Goal: Task Accomplishment & Management: Use online tool/utility

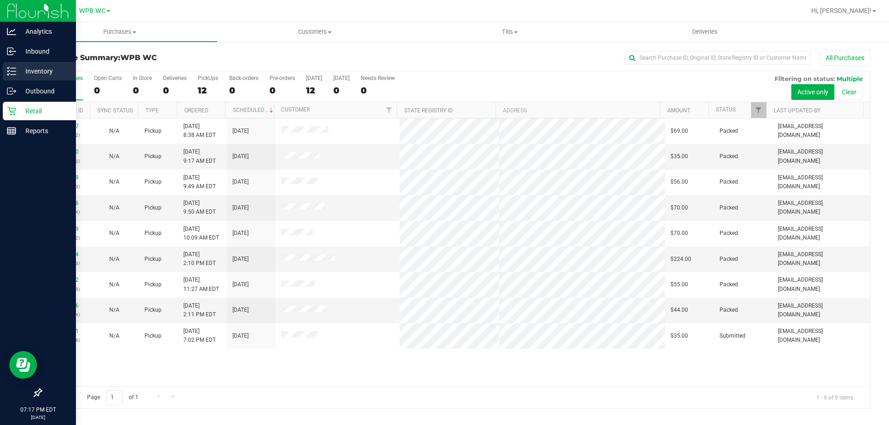
click at [44, 76] on p "Inventory" at bounding box center [44, 71] width 56 height 11
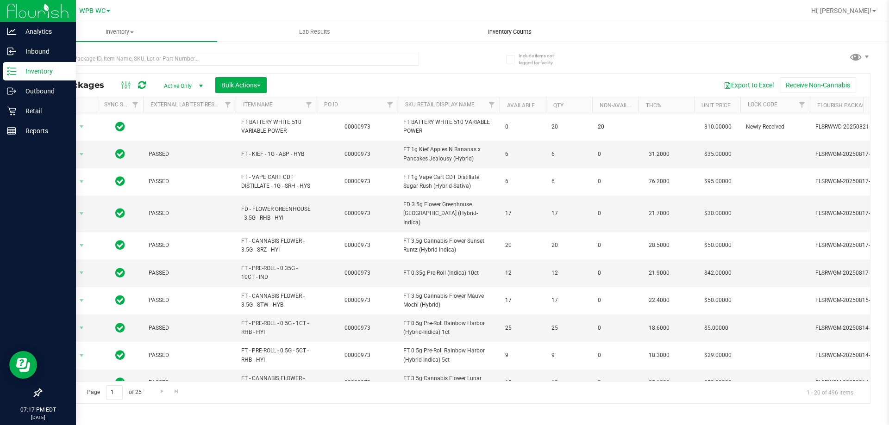
click at [514, 31] on span "Inventory Counts" at bounding box center [509, 32] width 69 height 8
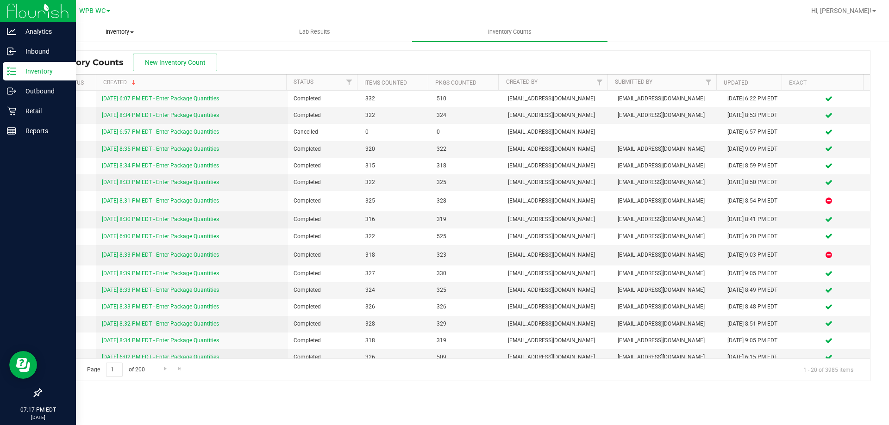
click at [104, 29] on span "Inventory" at bounding box center [120, 32] width 194 height 8
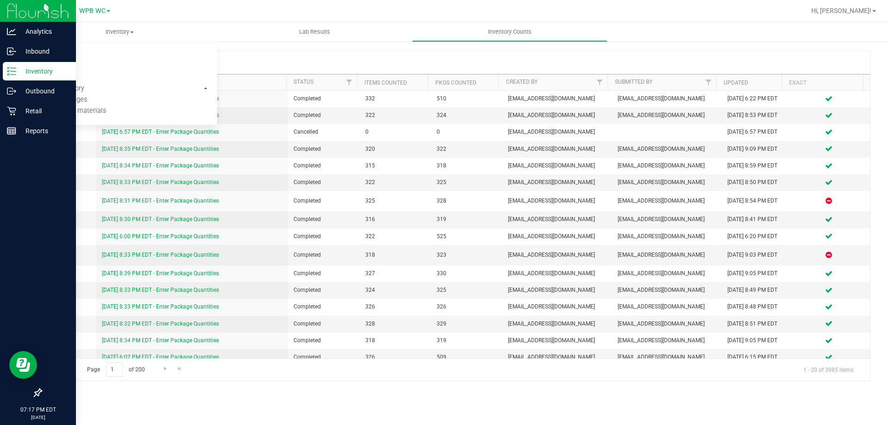
click at [41, 73] on p "Inventory" at bounding box center [44, 71] width 56 height 11
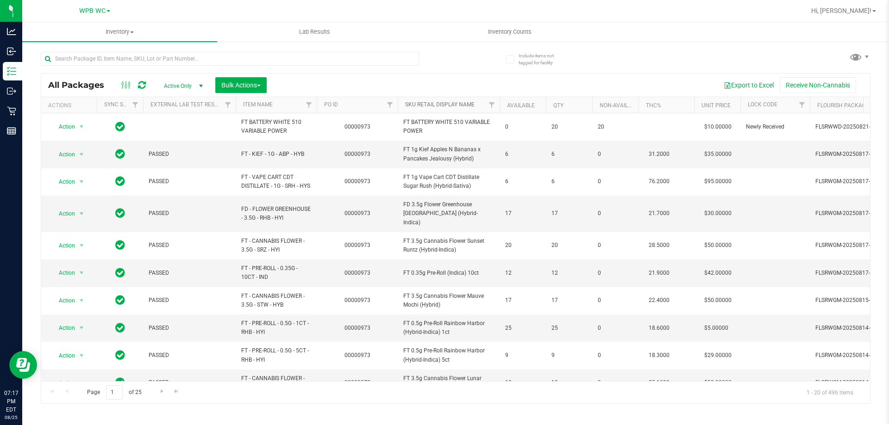
click at [458, 104] on link "Sku Retail Display Name" at bounding box center [439, 104] width 69 height 6
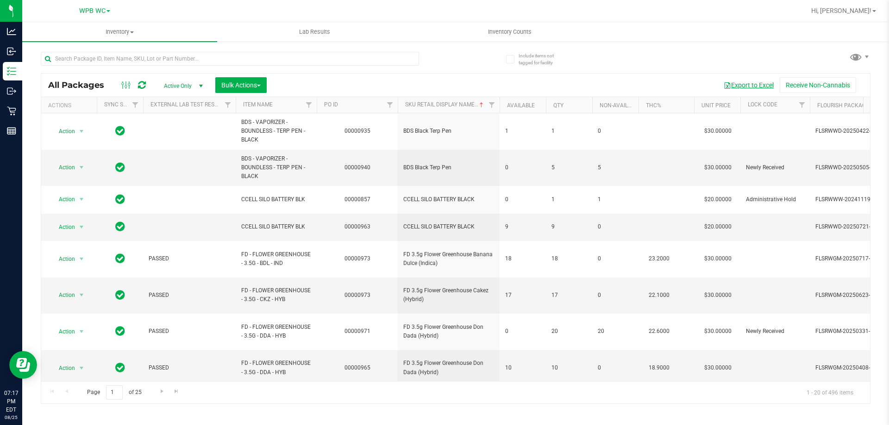
click at [758, 88] on button "Export to Excel" at bounding box center [748, 85] width 62 height 16
